Goal: Information Seeking & Learning: Learn about a topic

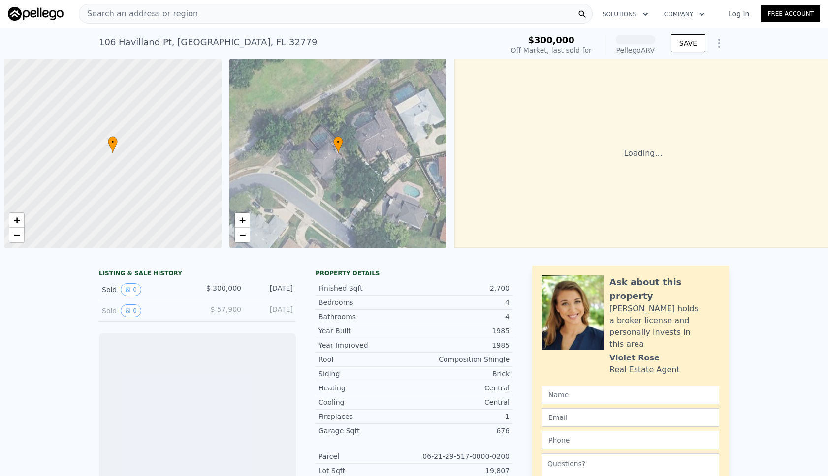
scroll to position [0, 4]
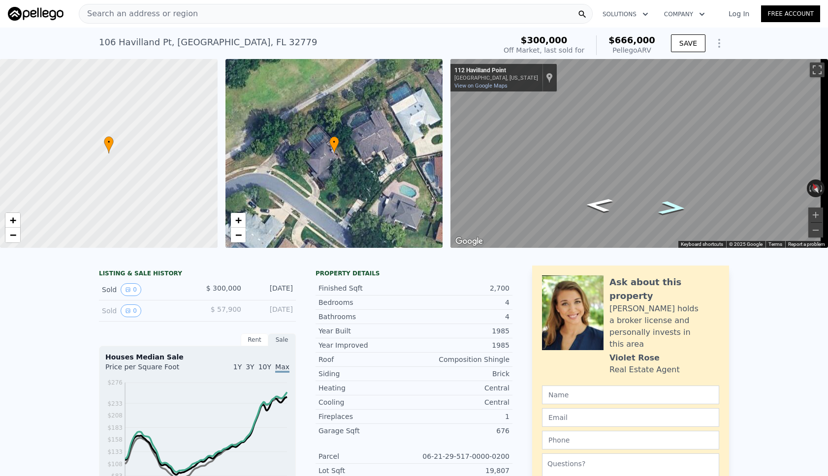
click at [682, 209] on icon "Go Southeast, Havilland Point" at bounding box center [672, 208] width 51 height 20
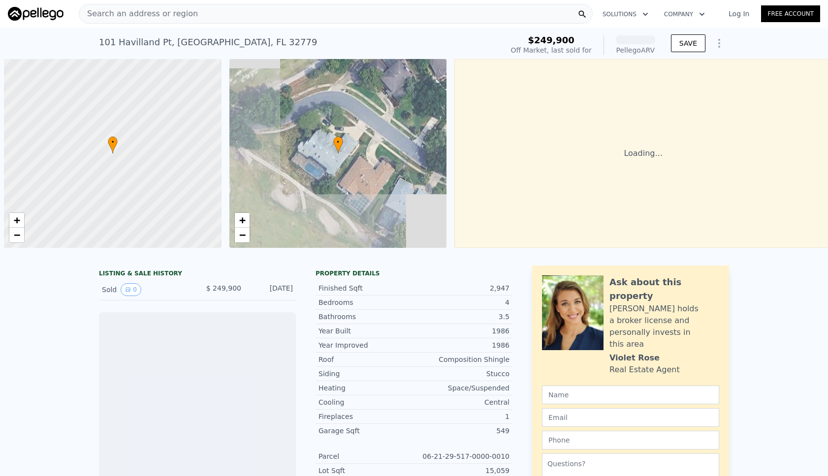
scroll to position [0, 4]
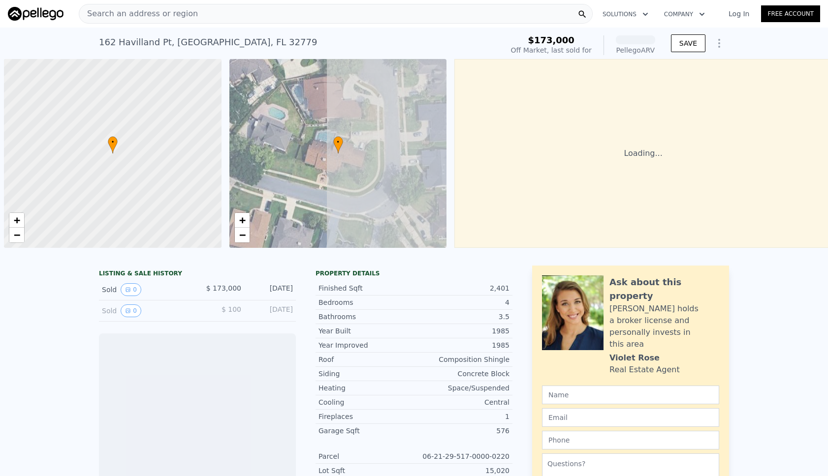
scroll to position [0, 4]
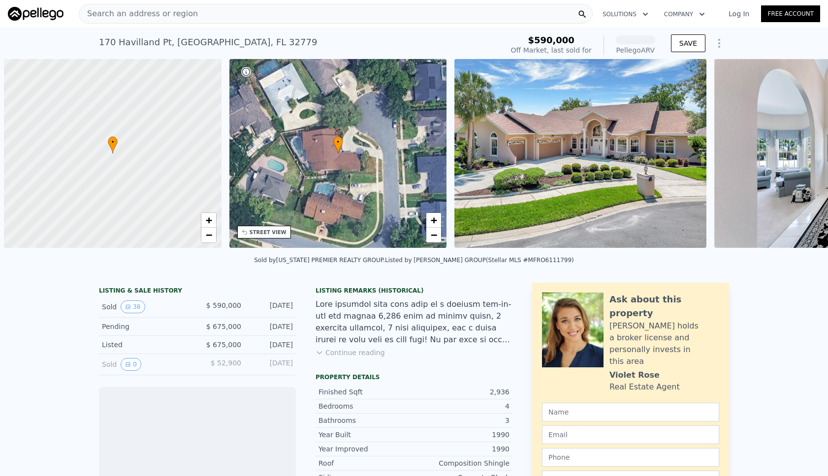
scroll to position [0, 4]
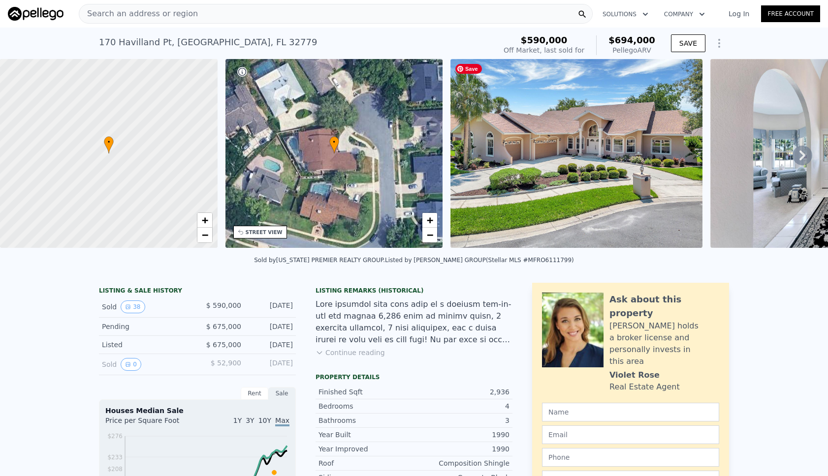
click at [612, 195] on img at bounding box center [576, 153] width 252 height 189
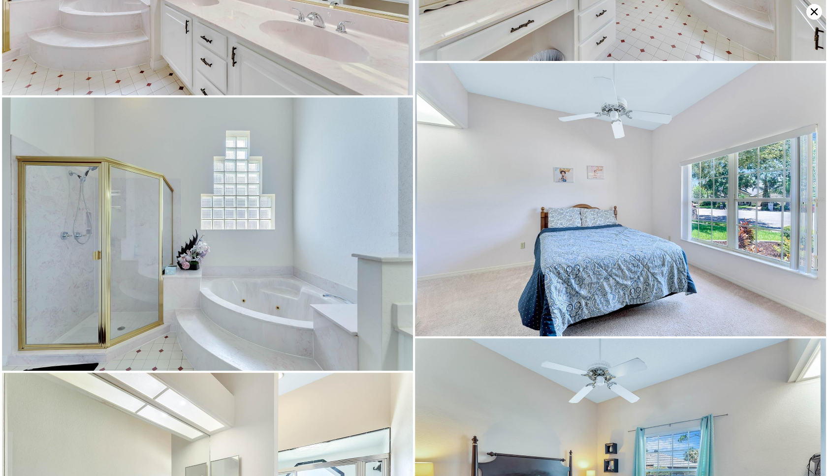
scroll to position [2493, 0]
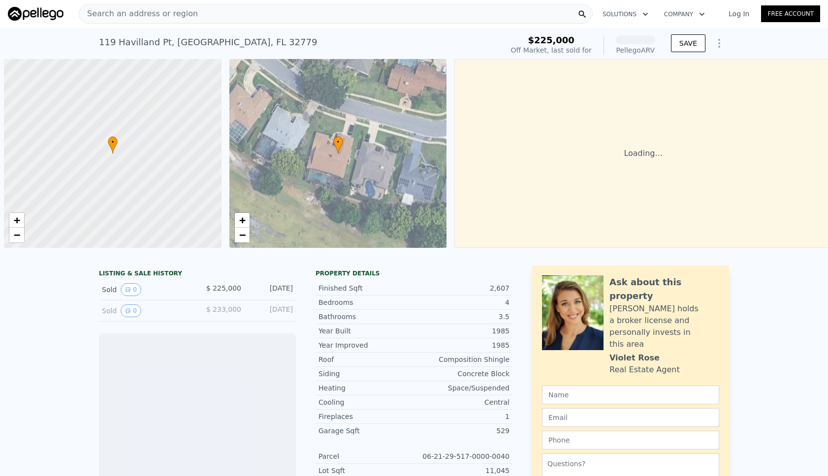
scroll to position [0, 4]
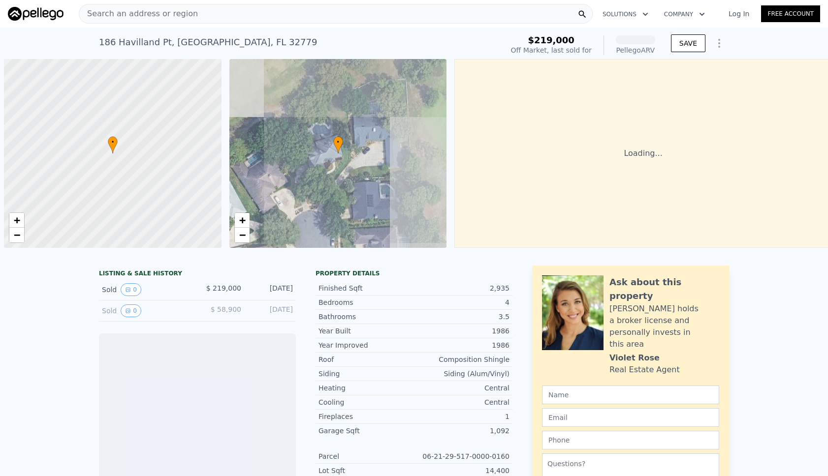
scroll to position [0, 4]
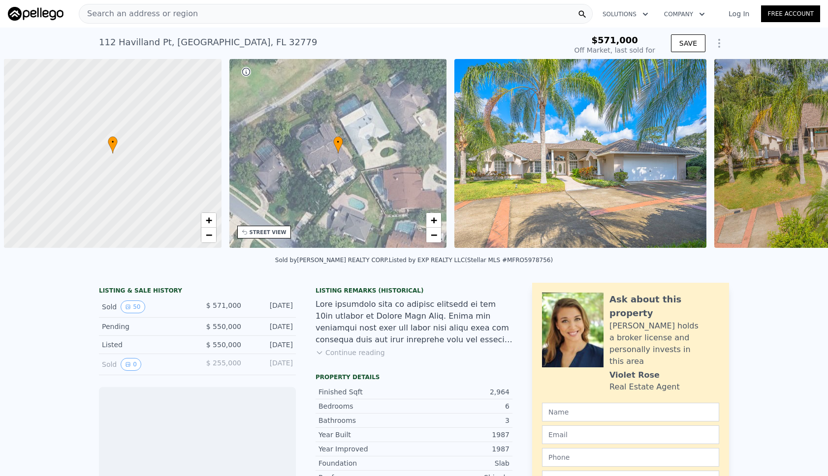
scroll to position [0, 4]
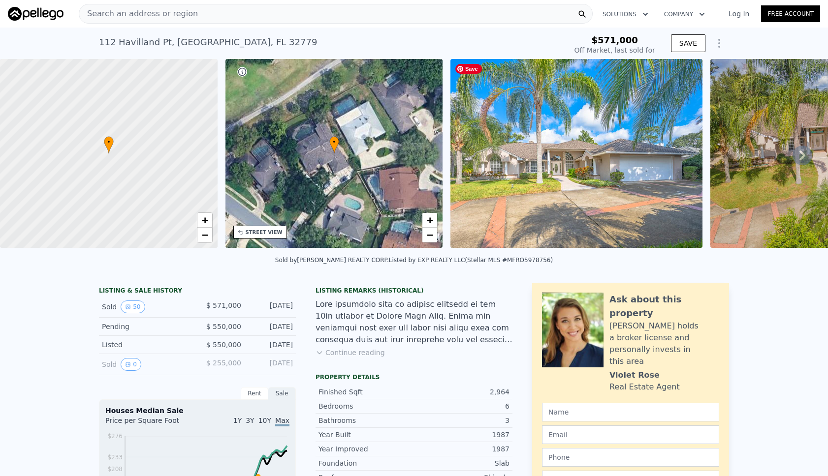
click at [574, 208] on img at bounding box center [576, 153] width 252 height 189
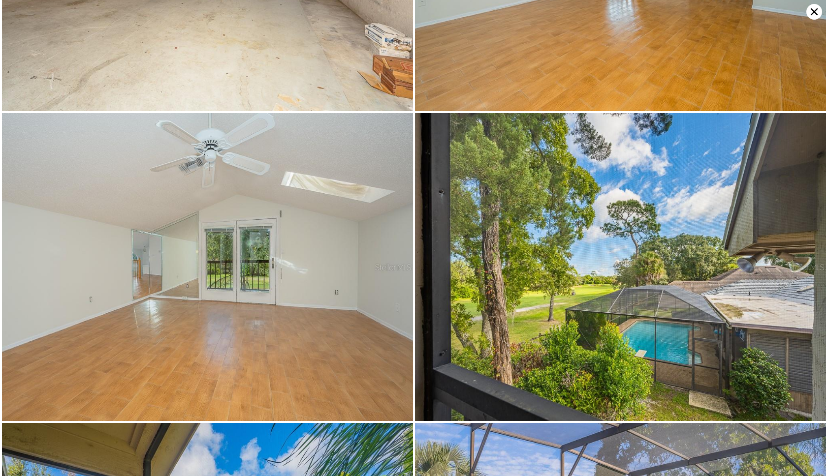
scroll to position [5532, 0]
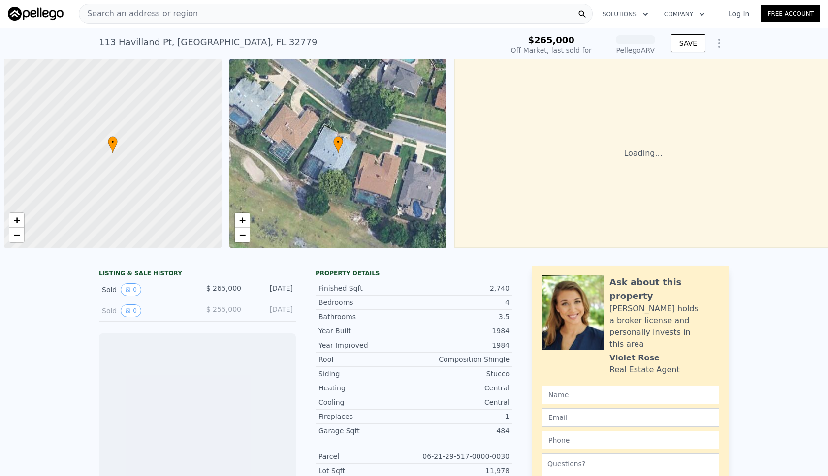
scroll to position [0, 4]
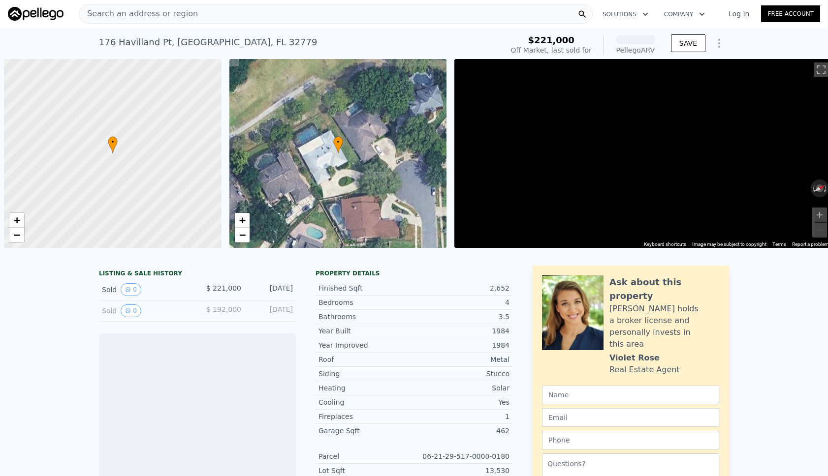
scroll to position [0, 4]
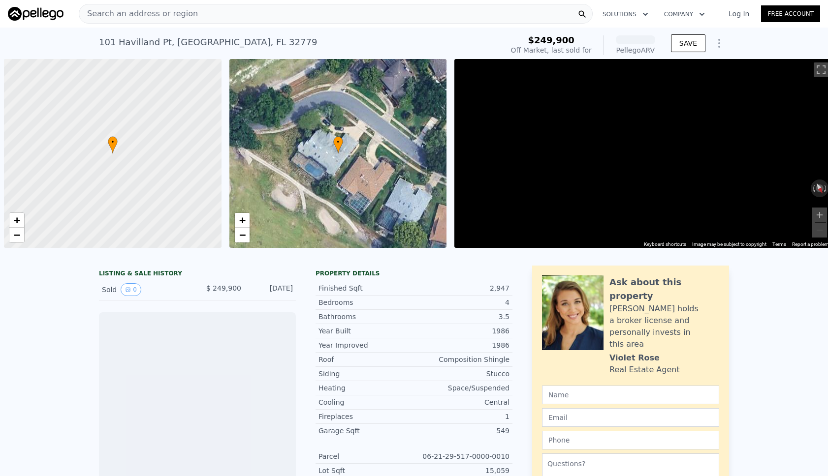
scroll to position [0, 4]
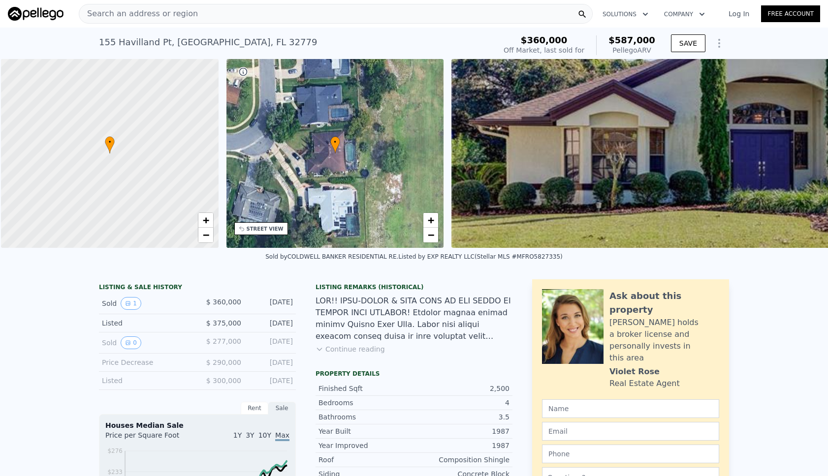
scroll to position [0, 4]
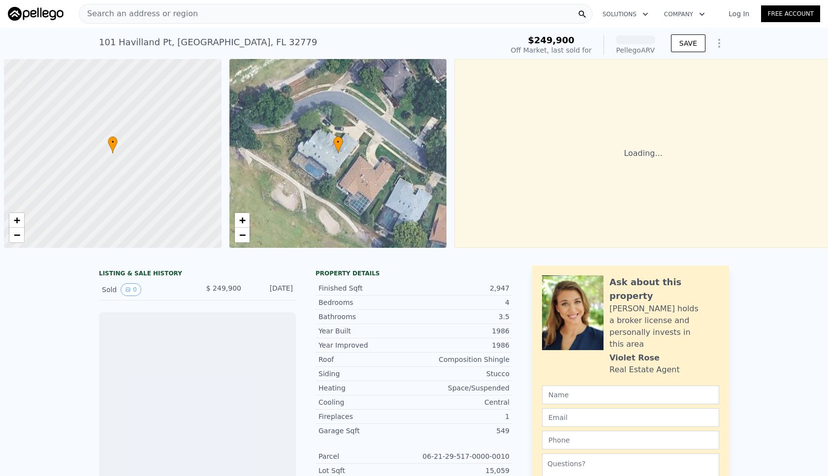
scroll to position [0, 4]
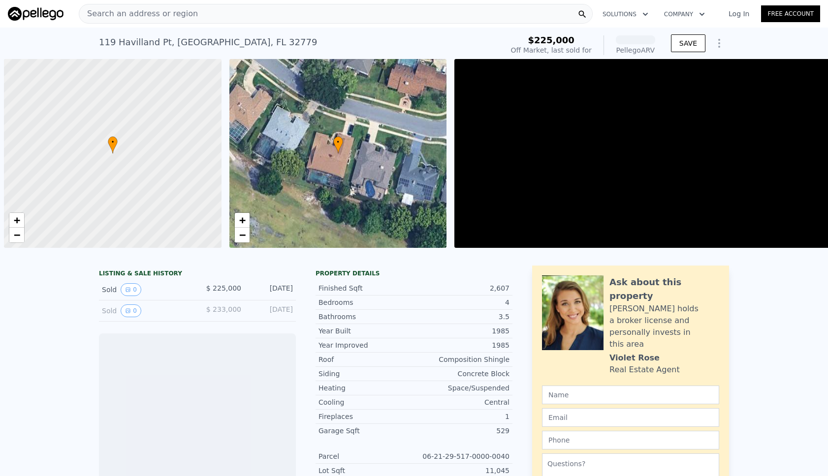
scroll to position [0, 4]
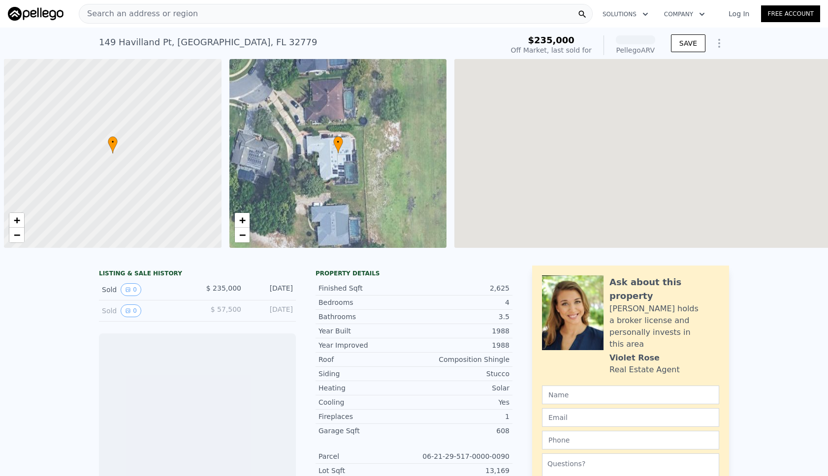
scroll to position [0, 4]
